Goal: Transaction & Acquisition: Purchase product/service

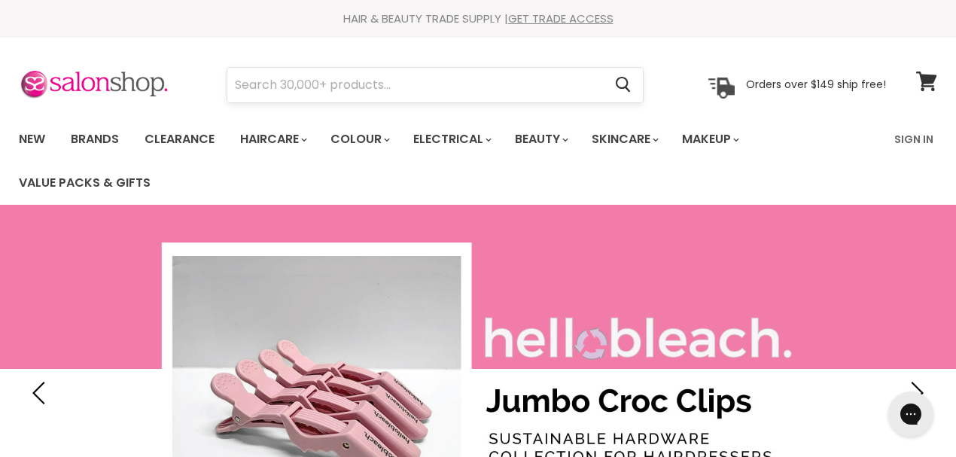
click at [349, 84] on input "Search" at bounding box center [415, 85] width 376 height 35
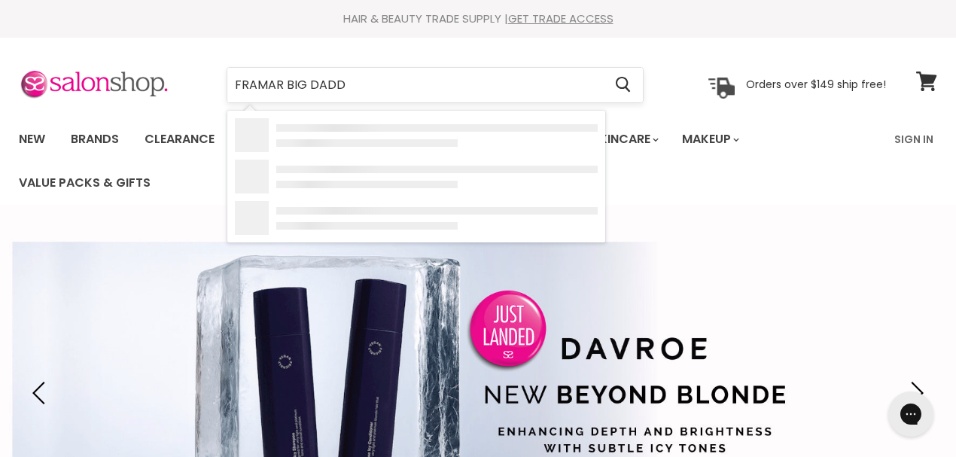
type input "FRAMAR BIG DADDY"
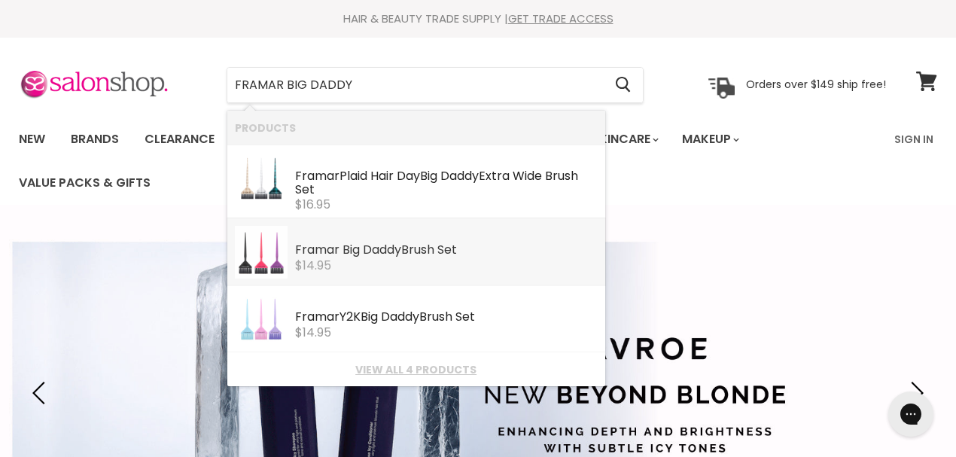
click at [371, 245] on b "Daddy" at bounding box center [382, 249] width 38 height 17
